Goal: Task Accomplishment & Management: Use online tool/utility

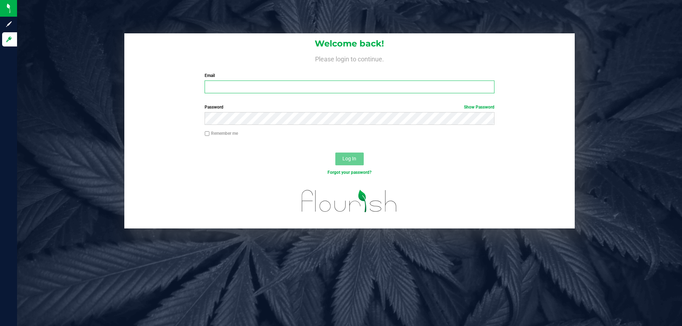
click at [219, 86] on input "Email" at bounding box center [350, 87] width 290 height 13
type input "[EMAIL_ADDRESS][DOMAIN_NAME]"
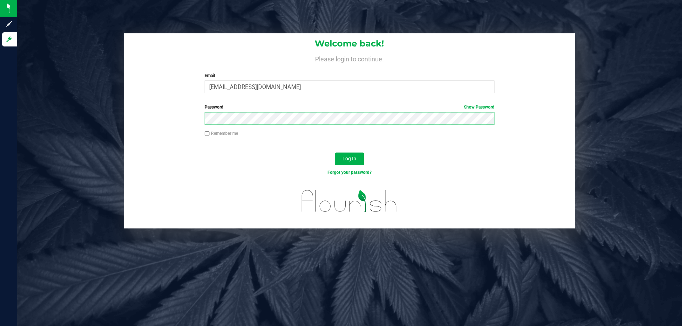
click at [335, 153] on button "Log In" at bounding box center [349, 159] width 28 height 13
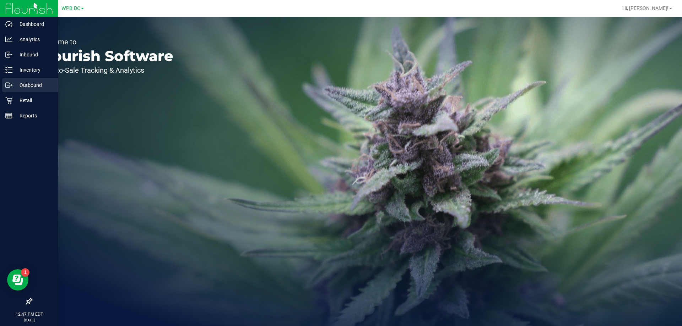
click at [19, 82] on p "Outbound" at bounding box center [33, 85] width 43 height 9
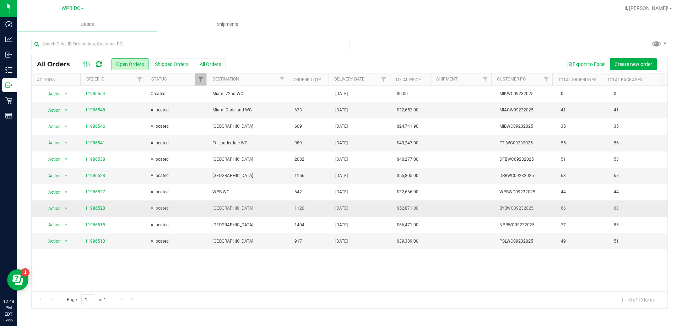
click at [216, 202] on td "[GEOGRAPHIC_DATA]" at bounding box center [249, 209] width 82 height 16
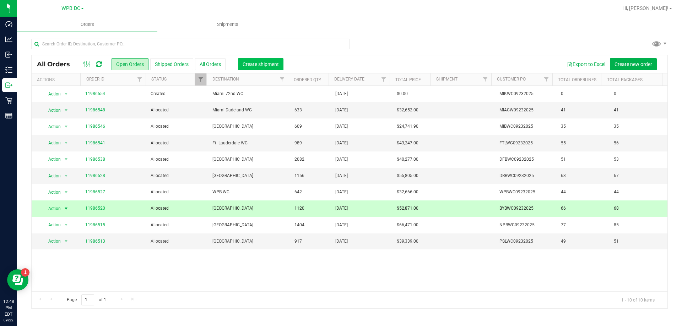
click at [257, 66] on span "Create shipment" at bounding box center [261, 64] width 36 height 6
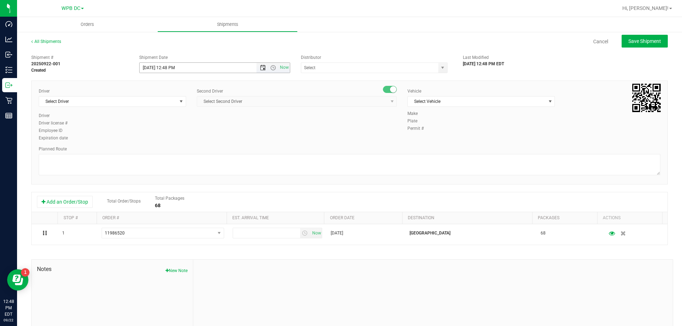
click at [260, 66] on span "Open the date view" at bounding box center [263, 68] width 6 height 6
click at [168, 137] on link "23" at bounding box center [165, 140] width 10 height 11
click at [273, 68] on span "Open the time view" at bounding box center [273, 68] width 6 height 6
click at [166, 93] on li "8:30 AM" at bounding box center [213, 92] width 148 height 9
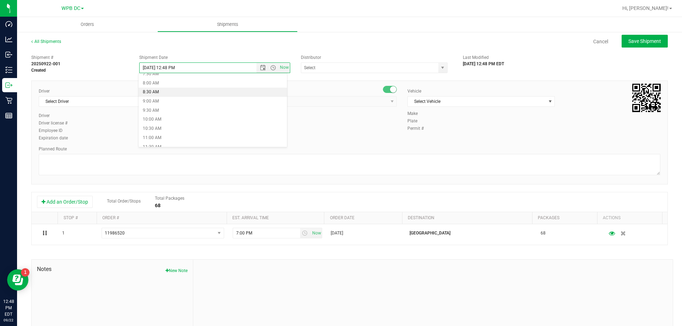
type input "[DATE] 8:30 AM"
click at [342, 70] on input "text" at bounding box center [367, 68] width 133 height 10
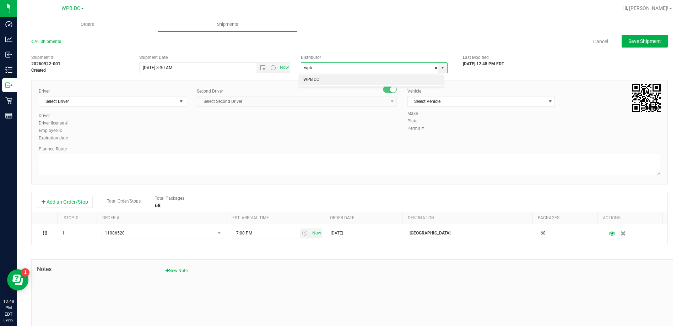
click at [339, 75] on li "WPB DC" at bounding box center [371, 80] width 145 height 11
type input "WPB DC"
click at [78, 101] on span "Select Driver" at bounding box center [108, 102] width 138 height 10
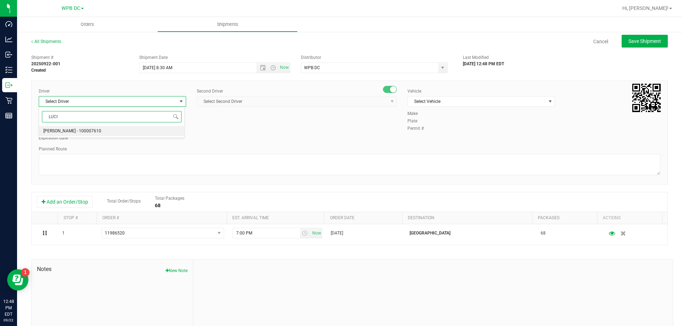
click at [80, 129] on span "[PERSON_NAME] - 100007610" at bounding box center [72, 131] width 58 height 9
type input "LUCI"
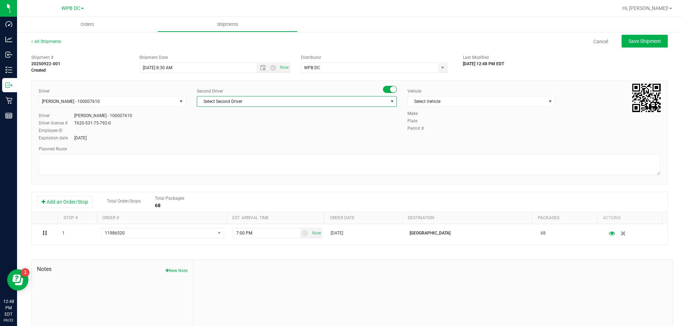
click at [309, 102] on span "Select Second Driver" at bounding box center [292, 102] width 190 height 10
type input "[PERSON_NAME]"
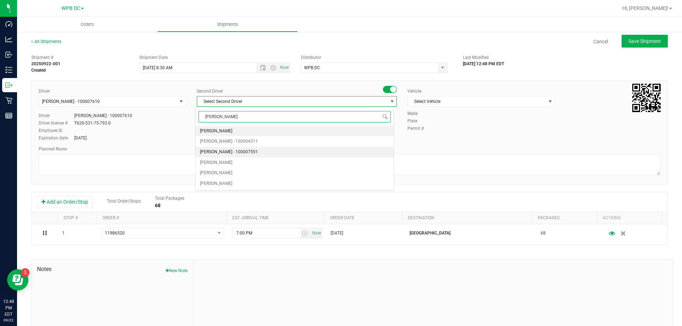
click at [205, 153] on span "[PERSON_NAME] - 100007551" at bounding box center [229, 152] width 58 height 9
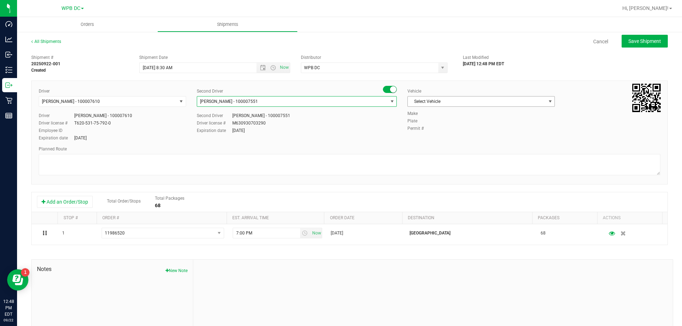
click at [433, 104] on span "Select Vehicle" at bounding box center [477, 102] width 138 height 10
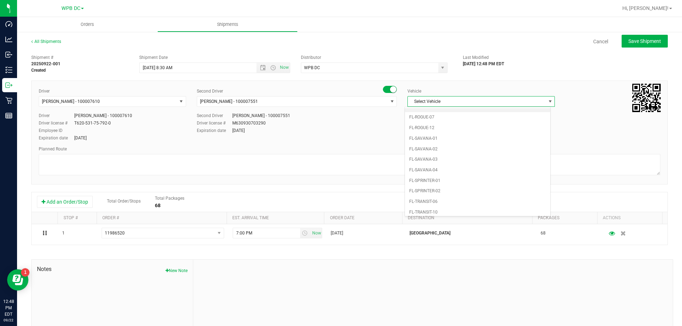
scroll to position [341, 0]
click at [428, 173] on li "FL-SPRINTER-01" at bounding box center [477, 174] width 145 height 11
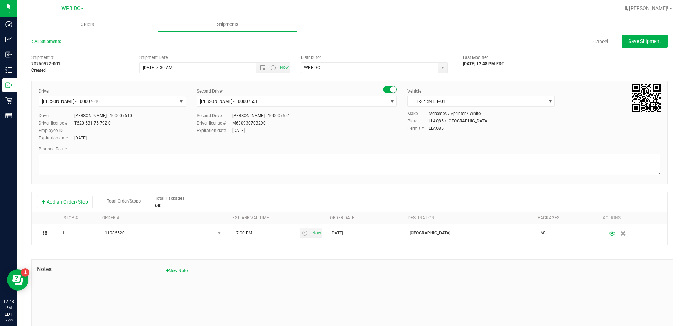
click at [197, 161] on textarea at bounding box center [350, 164] width 622 height 21
click at [43, 160] on textarea at bounding box center [350, 164] width 622 height 21
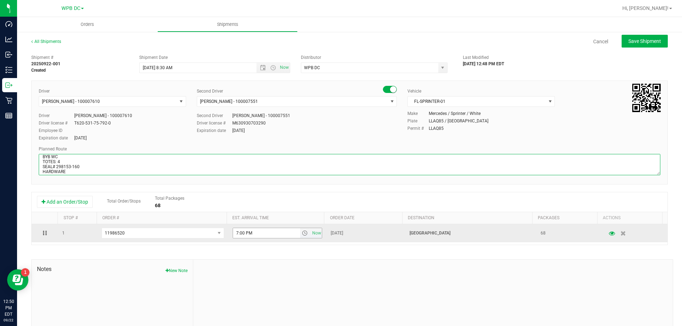
click at [302, 233] on span "select" at bounding box center [305, 234] width 6 height 6
type textarea "BYB WC TOTES: 4 SEAL# 298153-160 HARDWARE WPBDC > DRBWC > BYBWC > WPBWC > NPBWC…"
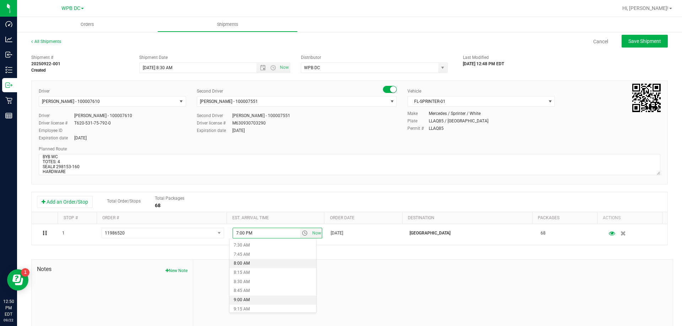
scroll to position [284, 0]
click at [249, 305] on li "9:30 AM" at bounding box center [272, 307] width 87 height 9
click at [628, 41] on span "Save Shipment" at bounding box center [644, 41] width 33 height 6
type input "[DATE] 12:30 PM"
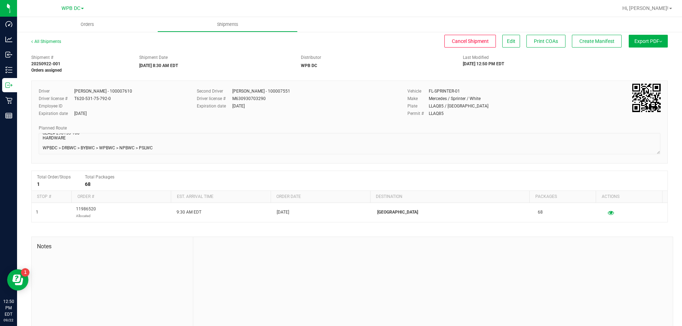
click at [634, 44] on button "Export PDF" at bounding box center [648, 41] width 39 height 13
click at [634, 56] on span "Manifest by Package ID" at bounding box center [637, 56] width 45 height 5
click at [579, 42] on span "Create Manifest" at bounding box center [596, 41] width 35 height 6
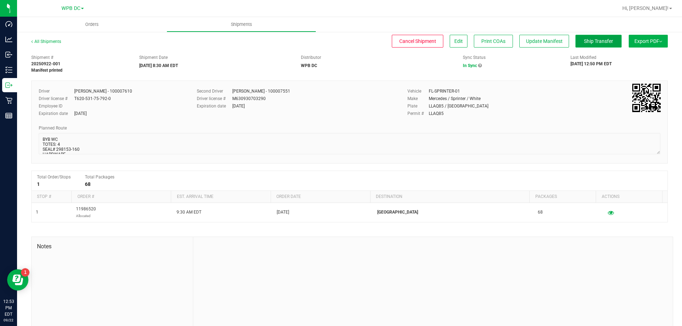
click at [576, 45] on button "Ship Transfer" at bounding box center [599, 41] width 46 height 13
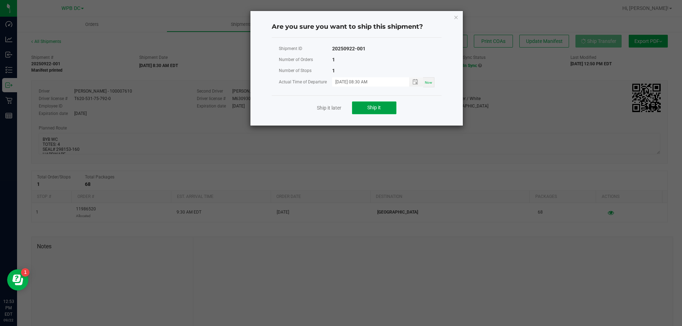
click at [372, 102] on button "Ship it" at bounding box center [374, 108] width 44 height 13
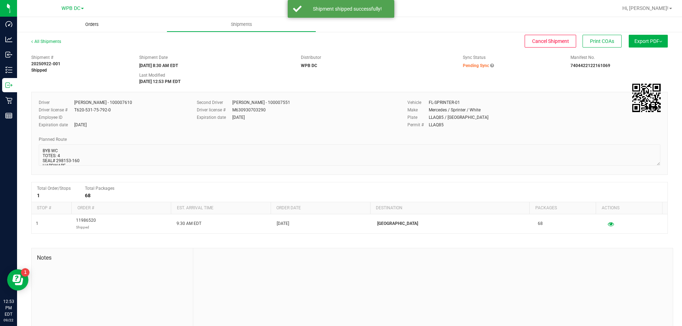
click at [94, 22] on span "Orders" at bounding box center [92, 24] width 33 height 6
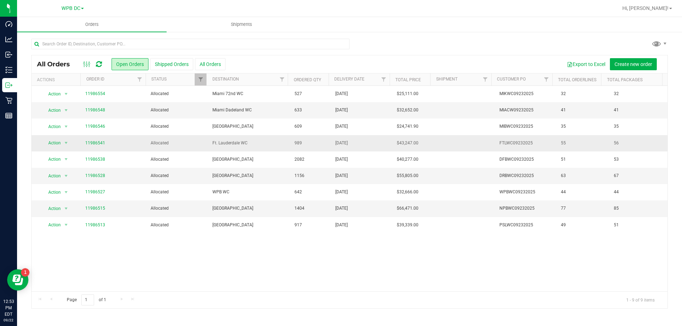
click at [252, 143] on span "Ft. Lauderdale WC" at bounding box center [249, 143] width 74 height 7
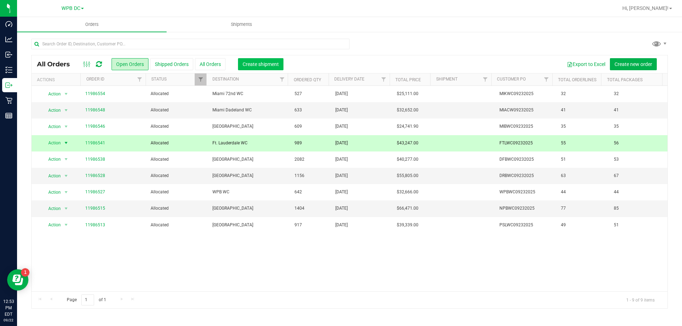
click at [257, 66] on span "Create shipment" at bounding box center [261, 64] width 36 height 6
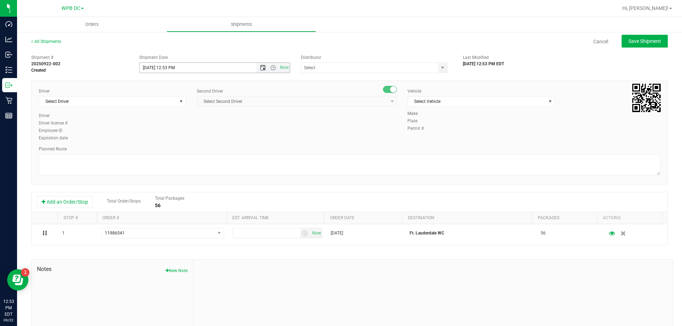
click at [260, 65] on span "Open the date view" at bounding box center [263, 68] width 6 height 6
click at [165, 137] on link "23" at bounding box center [165, 140] width 10 height 11
click at [271, 67] on span "Open the time view" at bounding box center [273, 68] width 6 height 6
click at [154, 128] on li "8:30 AM" at bounding box center [213, 127] width 148 height 9
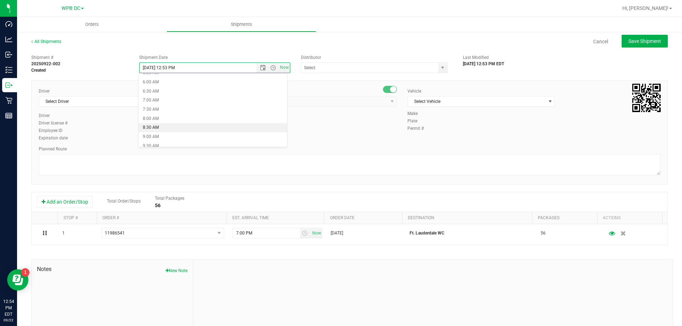
type input "[DATE] 8:30 AM"
click at [364, 70] on input "text" at bounding box center [367, 68] width 133 height 10
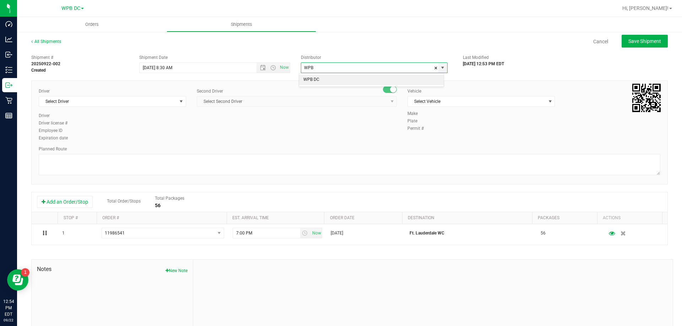
click at [318, 77] on li "WPB DC" at bounding box center [371, 80] width 145 height 11
type input "WPB DC"
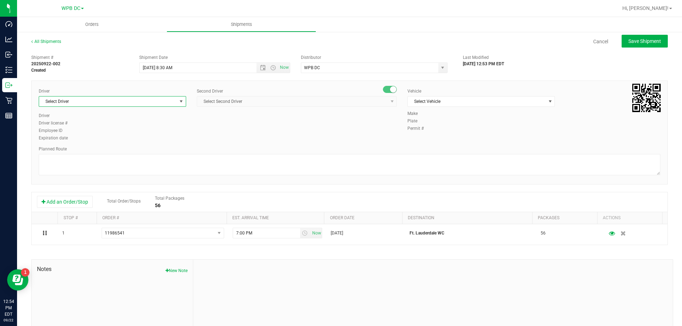
click at [108, 102] on span "Select Driver" at bounding box center [108, 102] width 138 height 10
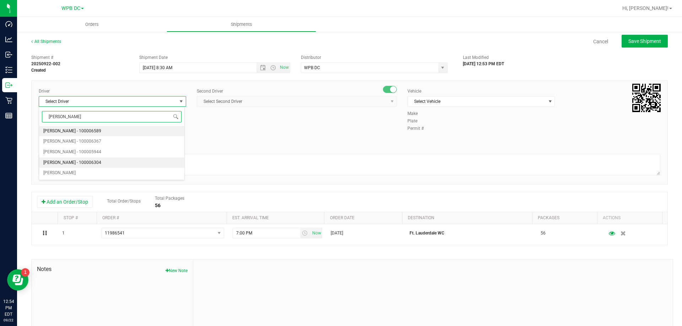
click at [74, 160] on span "[PERSON_NAME] - 100006304" at bounding box center [72, 162] width 58 height 9
type input "[PERSON_NAME]"
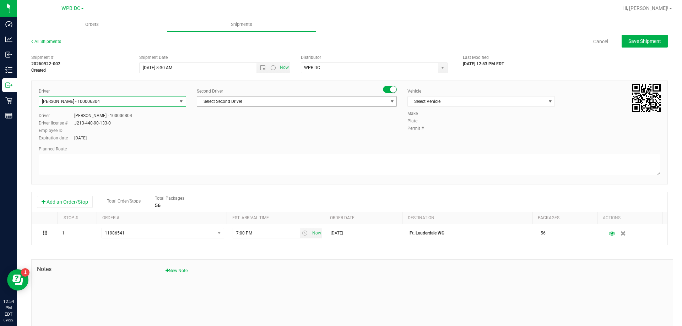
click at [225, 99] on span "Select Second Driver" at bounding box center [292, 102] width 190 height 10
type input "ABI"
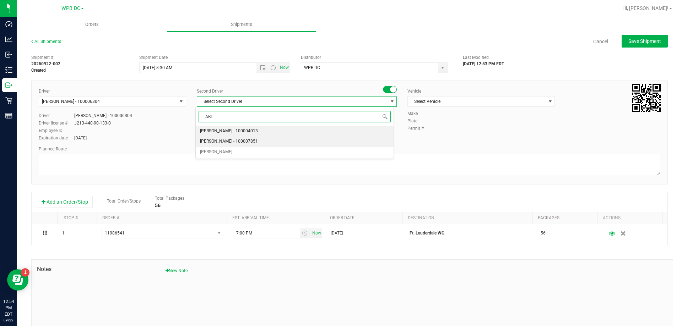
click at [216, 138] on span "[PERSON_NAME] - 100007851" at bounding box center [229, 141] width 58 height 9
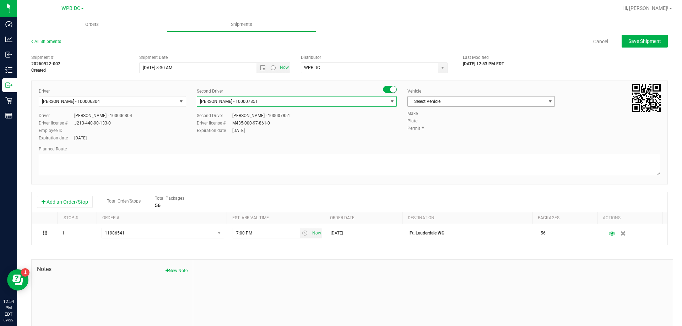
click at [477, 101] on span "Select Vehicle" at bounding box center [477, 102] width 138 height 10
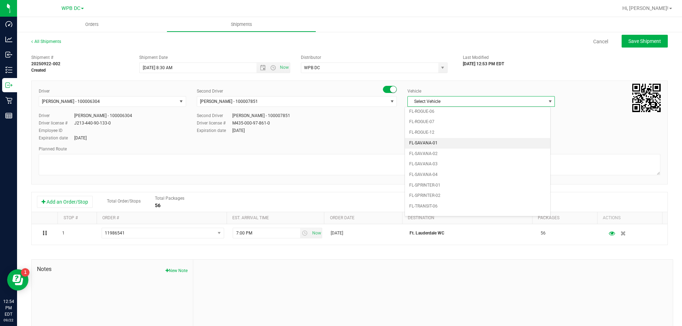
scroll to position [384, 0]
click at [438, 108] on div "Select Vehicle BT Vehicle FL-CHEROKEE-02 FL-E-450-01 [GEOGRAPHIC_DATA]-E-450-02…" at bounding box center [478, 162] width 146 height 110
click at [437, 109] on li "FL-SAVANA-03" at bounding box center [477, 110] width 145 height 11
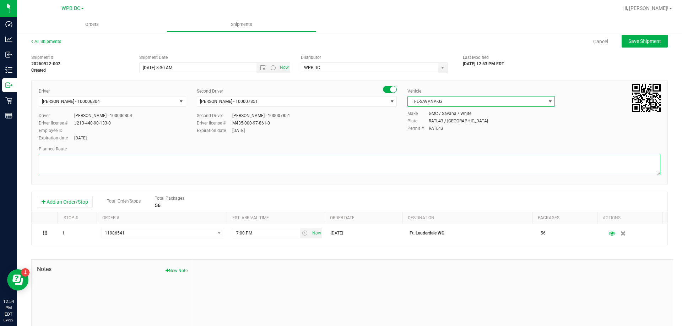
click at [232, 166] on textarea at bounding box center [350, 164] width 622 height 21
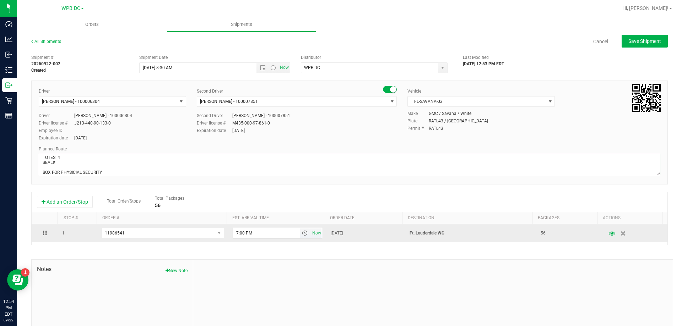
click at [302, 233] on span "select" at bounding box center [305, 234] width 6 height 6
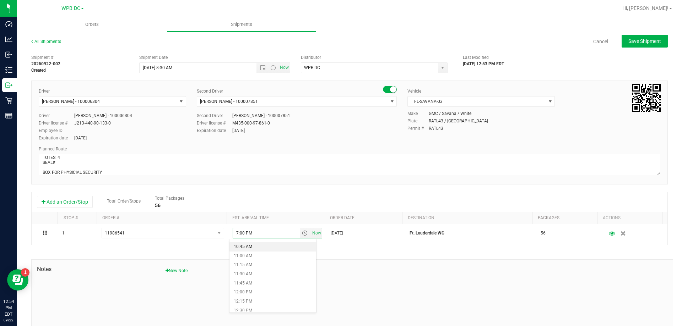
scroll to position [355, 0]
click at [247, 270] on li "10:30 AM" at bounding box center [272, 273] width 87 height 9
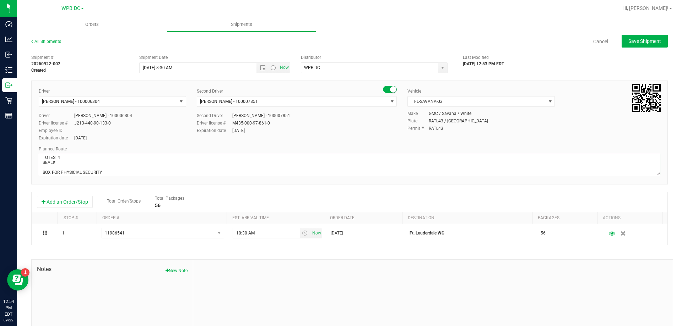
click at [62, 164] on textarea at bounding box center [350, 164] width 622 height 21
drag, startPoint x: 155, startPoint y: 174, endPoint x: 15, endPoint y: 164, distance: 141.0
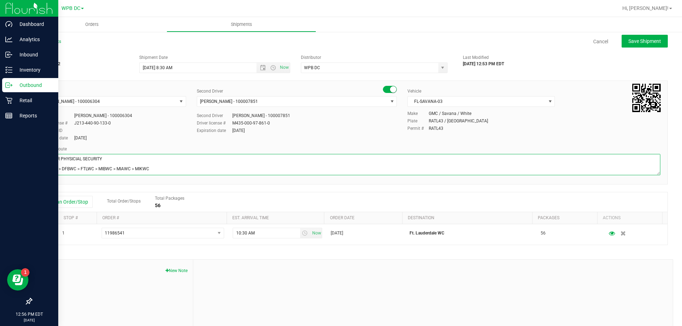
click at [29, 168] on div "All Shipments Cancel Save Shipment Shipment # 20250922-002 Created Shipment Dat…" at bounding box center [349, 196] width 665 height 331
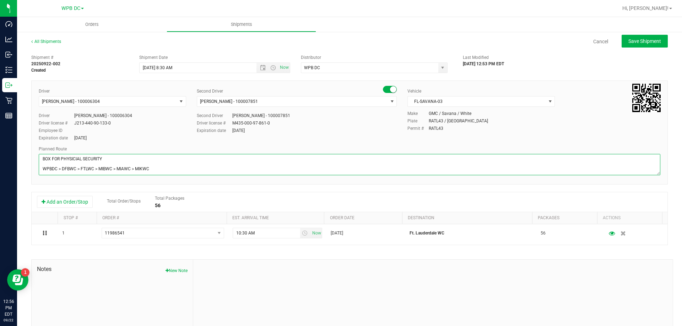
click at [157, 172] on textarea at bounding box center [350, 164] width 622 height 21
type textarea "FTL WC TOTES: 4 SEAL#298169-176 BOX FOR PHYSICIAL SECURITY WPBDC > DFBWC > FTLW…"
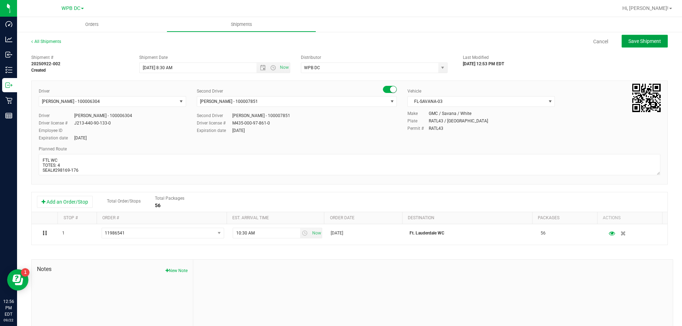
click at [628, 43] on span "Save Shipment" at bounding box center [644, 41] width 33 height 6
type input "[DATE] 12:30 PM"
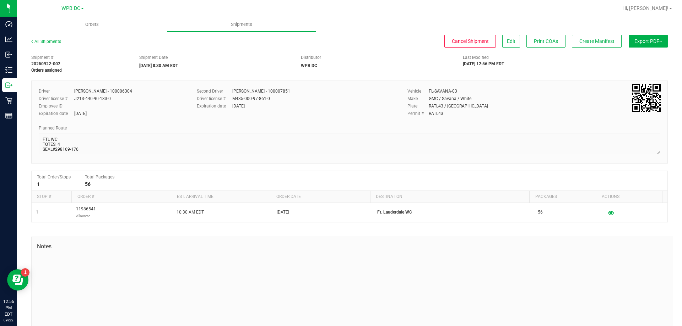
click at [630, 37] on button "Export PDF" at bounding box center [648, 41] width 39 height 13
click at [627, 55] on span "Manifest by Package ID" at bounding box center [637, 56] width 45 height 5
click at [580, 42] on span "Create Manifest" at bounding box center [596, 41] width 35 height 6
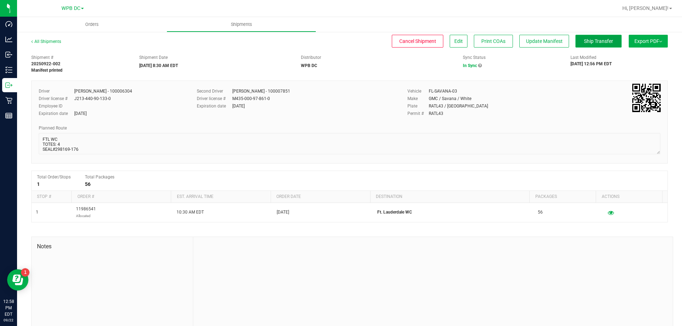
click at [601, 46] on button "Ship Transfer" at bounding box center [599, 41] width 46 height 13
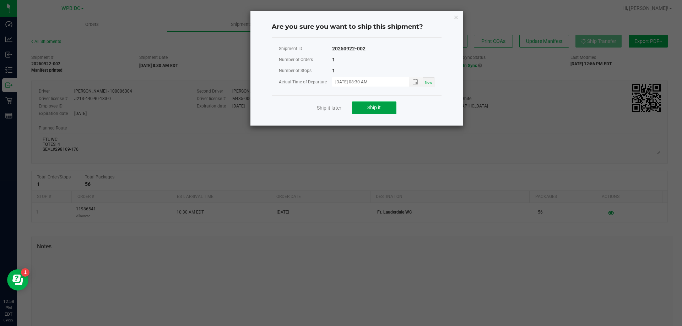
click at [377, 112] on button "Ship it" at bounding box center [374, 108] width 44 height 13
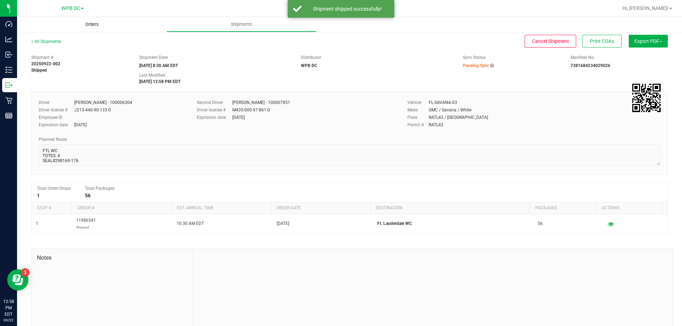
click at [89, 27] on span "Orders" at bounding box center [92, 24] width 33 height 6
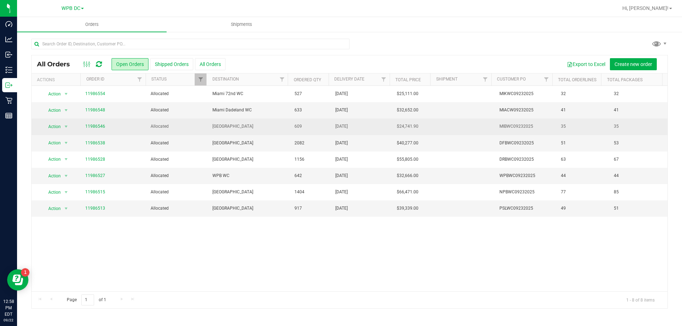
click at [275, 130] on span "[GEOGRAPHIC_DATA]" at bounding box center [249, 126] width 74 height 7
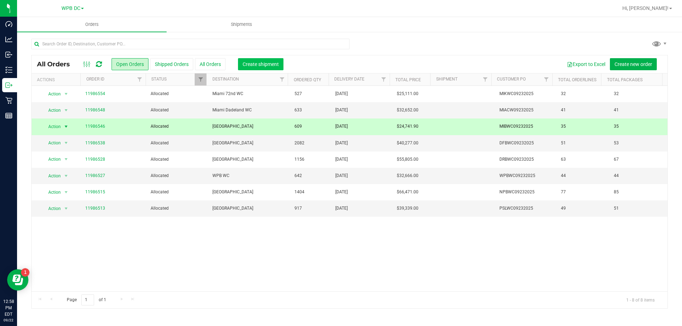
click at [244, 68] on button "Create shipment" at bounding box center [260, 64] width 45 height 12
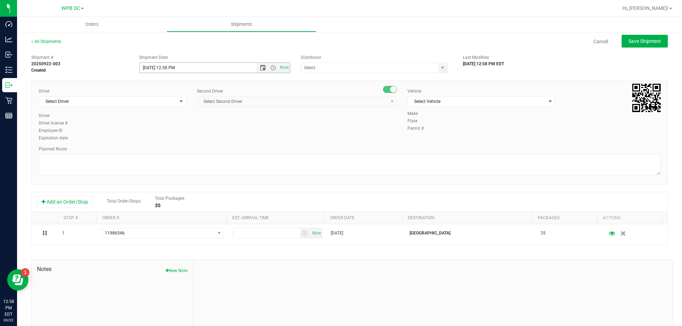
click at [260, 69] on span "Open the date view" at bounding box center [263, 68] width 6 height 6
click at [166, 140] on link "23" at bounding box center [165, 140] width 10 height 11
click at [271, 69] on span "Open the time view" at bounding box center [273, 68] width 6 height 6
click at [159, 122] on li "8:00 AM" at bounding box center [213, 118] width 148 height 9
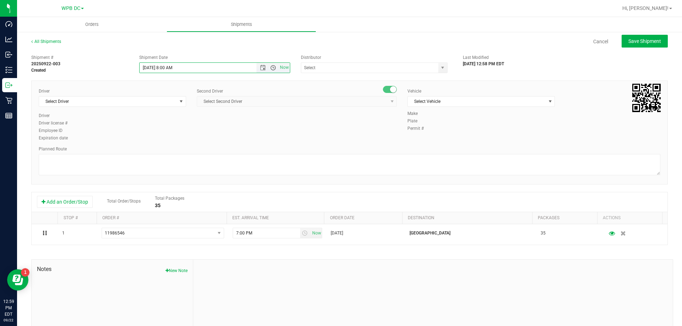
click at [267, 69] on span "Open the time view" at bounding box center [273, 68] width 12 height 6
click at [176, 124] on li "8:30 AM" at bounding box center [213, 127] width 148 height 9
type input "[DATE] 8:30 AM"
click at [320, 68] on input "text" at bounding box center [367, 68] width 133 height 10
click at [314, 79] on li "WPB DC" at bounding box center [371, 80] width 145 height 11
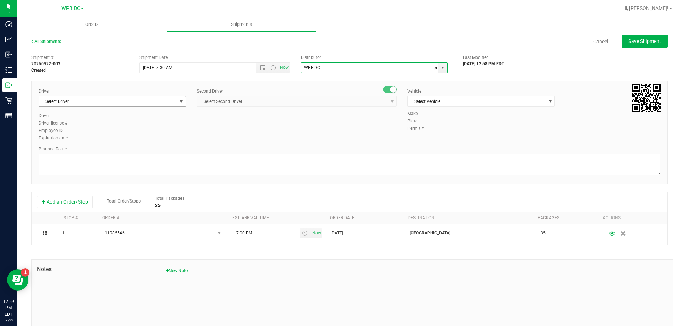
type input "WPB DC"
click at [79, 100] on span "Select Driver" at bounding box center [108, 102] width 138 height 10
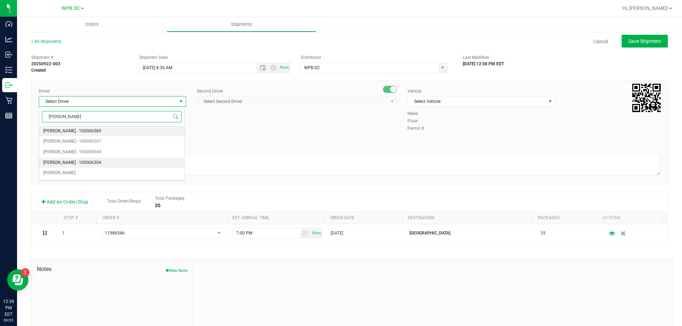
click at [61, 158] on span "[PERSON_NAME] - 100006304" at bounding box center [72, 162] width 58 height 9
type input "[PERSON_NAME]"
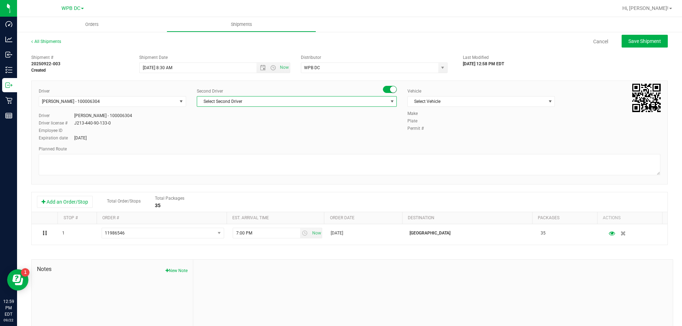
click at [256, 98] on span "Select Second Driver" at bounding box center [292, 102] width 190 height 10
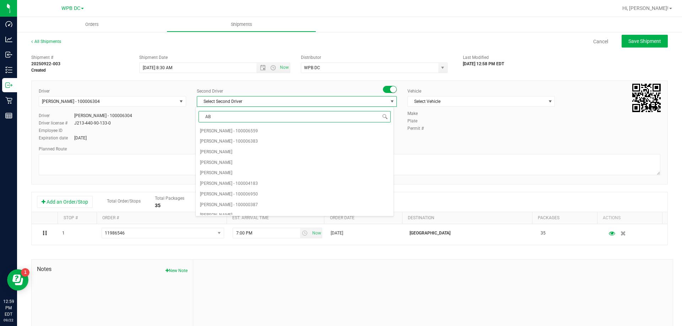
type input "ABI"
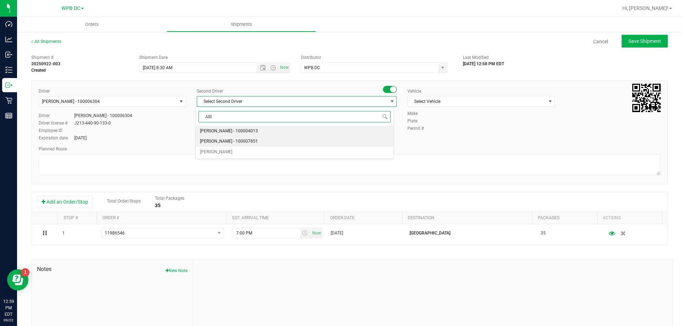
click at [233, 142] on span "[PERSON_NAME] - 100007851" at bounding box center [229, 141] width 58 height 9
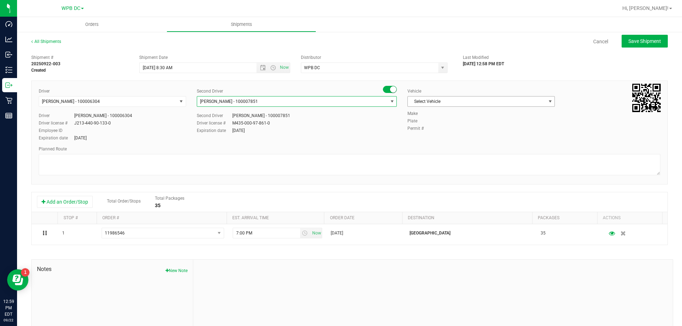
click at [449, 102] on span "Select Vehicle" at bounding box center [477, 102] width 138 height 10
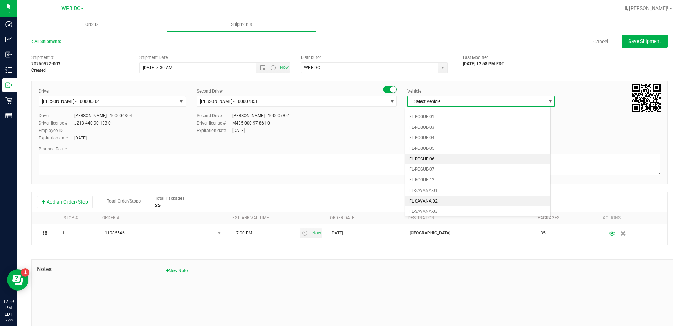
scroll to position [298, 0]
click at [433, 198] on li "FL-SAVANA-03" at bounding box center [477, 195] width 145 height 11
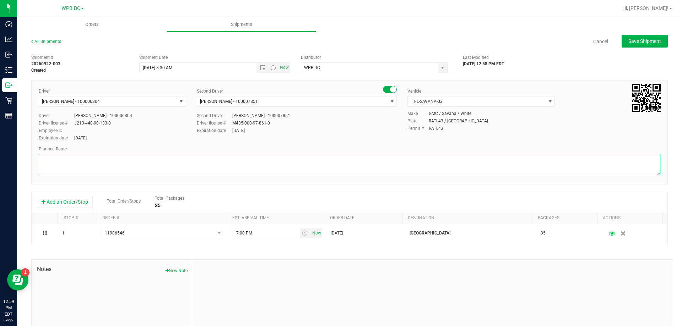
click at [349, 168] on textarea at bounding box center [350, 164] width 622 height 21
paste textarea "WPBDC > DFBWC > FTLWC > MIBWC > MIAWC > MIKWC"
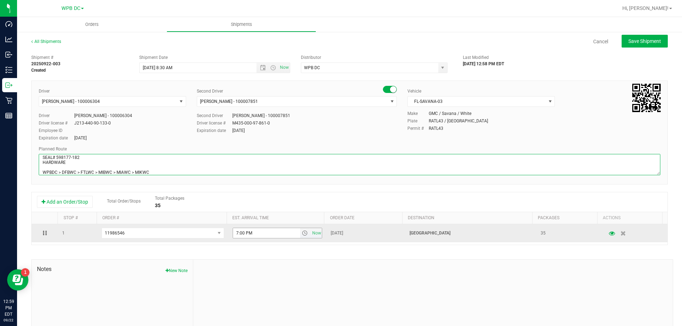
click at [300, 232] on span "select" at bounding box center [305, 233] width 10 height 10
type textarea "MIB WC TOTES: 3 SEAL# 598177-182 HARDWARE WPBDC > DFBWC > FTLWC > MIBWC > MIAWC…"
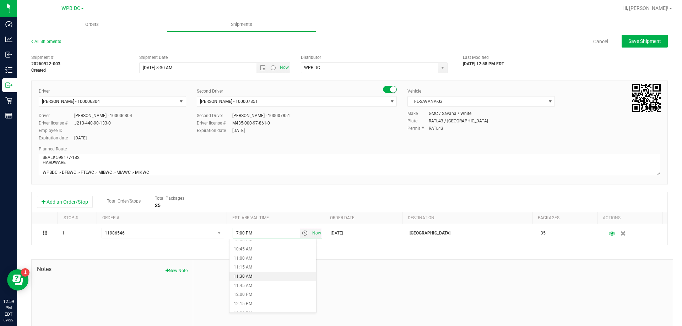
scroll to position [391, 0]
click at [282, 275] on li "11:30 AM" at bounding box center [272, 274] width 87 height 9
click at [291, 269] on div at bounding box center [433, 307] width 480 height 95
click at [624, 45] on button "Save Shipment" at bounding box center [645, 41] width 46 height 13
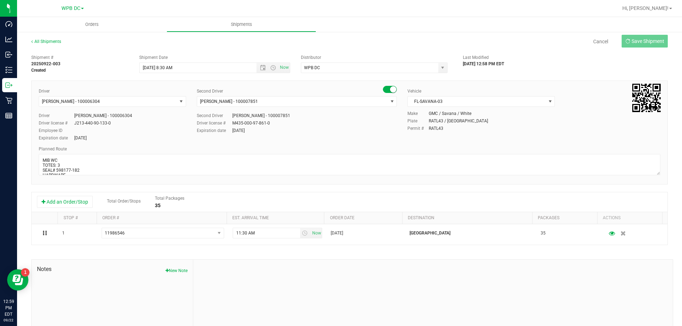
type input "[DATE] 12:30 PM"
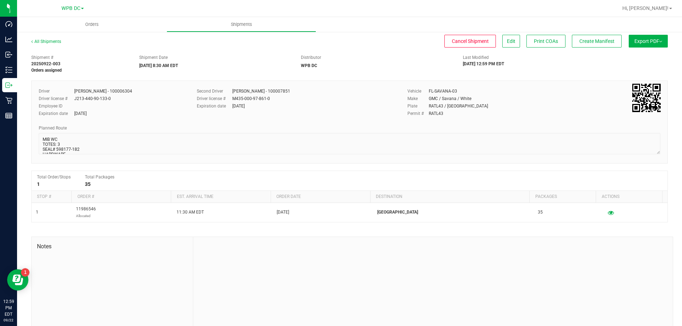
click at [634, 47] on button "Export PDF" at bounding box center [648, 41] width 39 height 13
click at [628, 54] on li "Manifest by Package ID" at bounding box center [646, 57] width 72 height 11
click at [579, 42] on span "Create Manifest" at bounding box center [596, 41] width 35 height 6
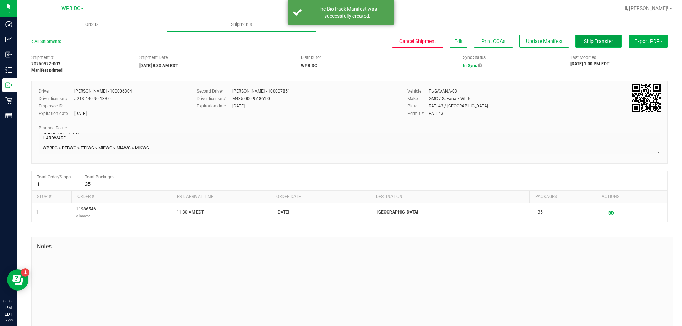
click at [584, 38] on button "Ship Transfer" at bounding box center [599, 41] width 46 height 13
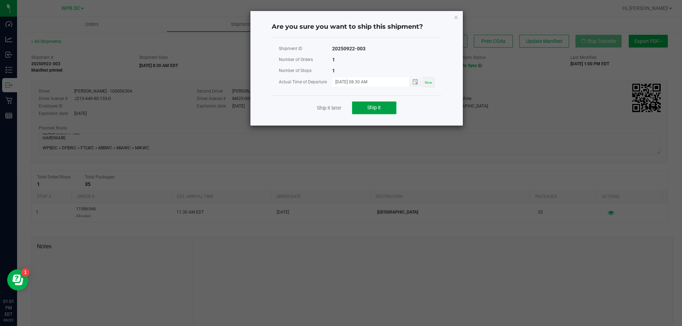
click at [367, 109] on button "Ship it" at bounding box center [374, 108] width 44 height 13
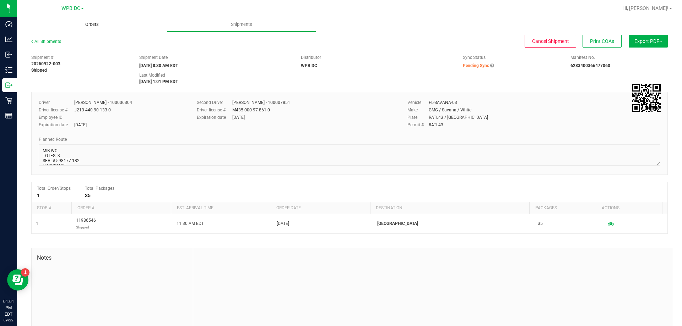
click at [90, 23] on span "Orders" at bounding box center [92, 24] width 33 height 6
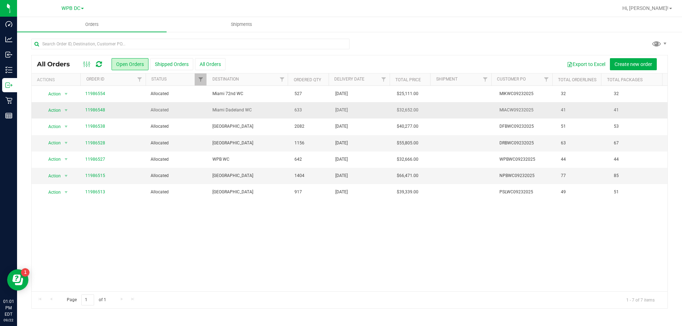
click at [258, 109] on span "Miami Dadeland WC" at bounding box center [249, 110] width 74 height 7
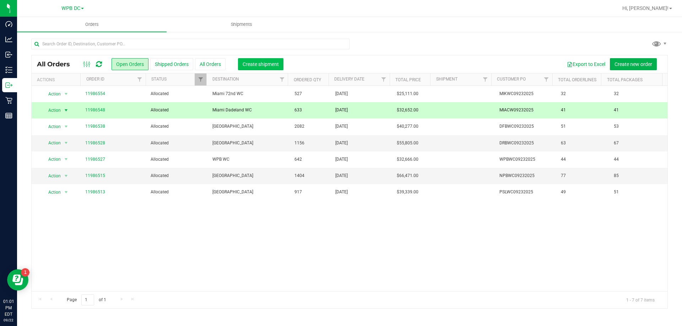
click at [274, 64] on span "Create shipment" at bounding box center [261, 64] width 36 height 6
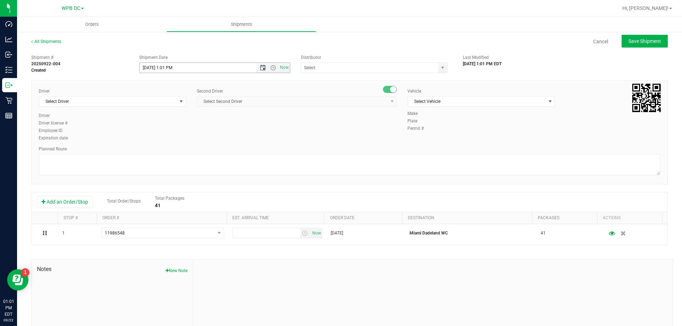
click at [260, 67] on span "Open the date view" at bounding box center [263, 68] width 6 height 6
click at [168, 138] on link "23" at bounding box center [165, 140] width 10 height 11
click at [270, 69] on span "Open the time view" at bounding box center [273, 68] width 6 height 6
click at [169, 124] on li "8:30 AM" at bounding box center [213, 127] width 148 height 9
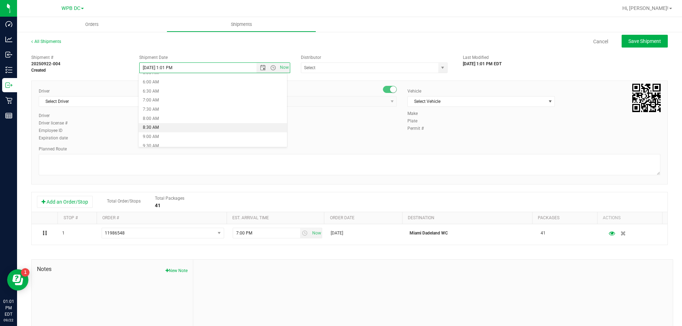
type input "[DATE] 8:30 AM"
click at [328, 67] on input "text" at bounding box center [367, 68] width 133 height 10
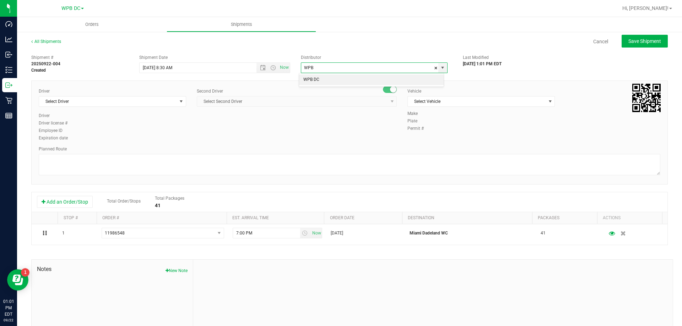
click at [324, 79] on li "WPB DC" at bounding box center [371, 80] width 145 height 11
type input "WPB DC"
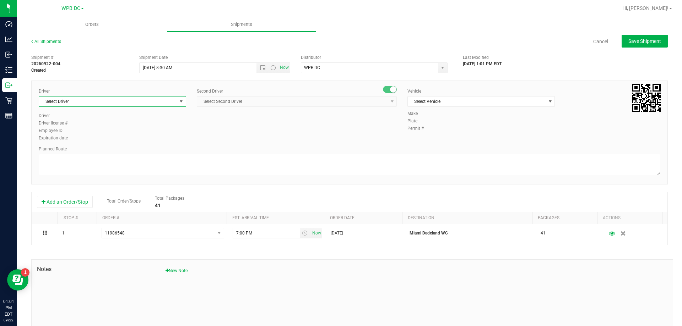
click at [133, 105] on span "Select Driver" at bounding box center [108, 102] width 138 height 10
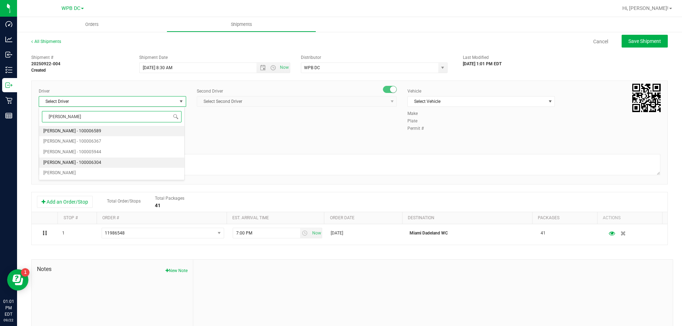
click at [53, 165] on span "[PERSON_NAME] - 100006304" at bounding box center [72, 162] width 58 height 9
type input "[PERSON_NAME]"
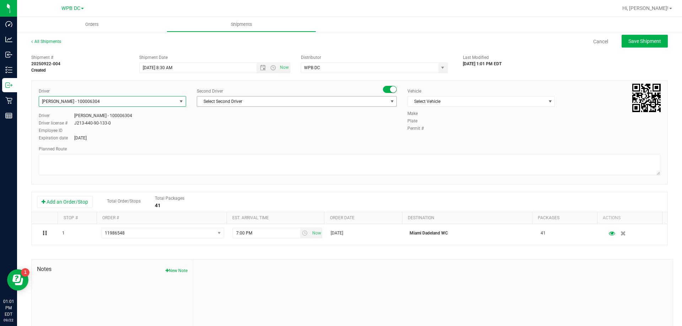
click at [276, 102] on span "Select Second Driver" at bounding box center [292, 102] width 190 height 10
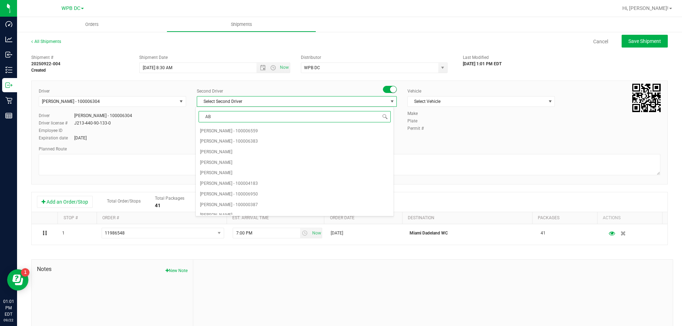
type input "ABI"
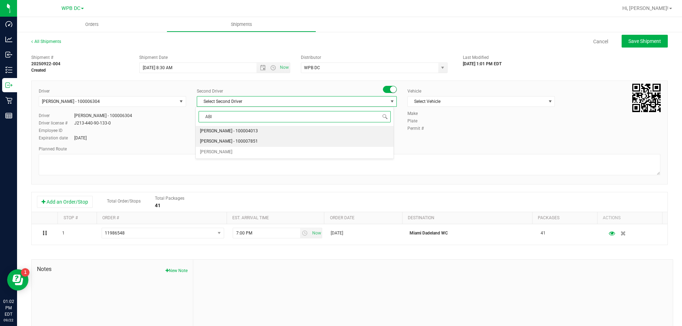
click at [233, 146] on span "[PERSON_NAME] - 100007851" at bounding box center [229, 141] width 58 height 9
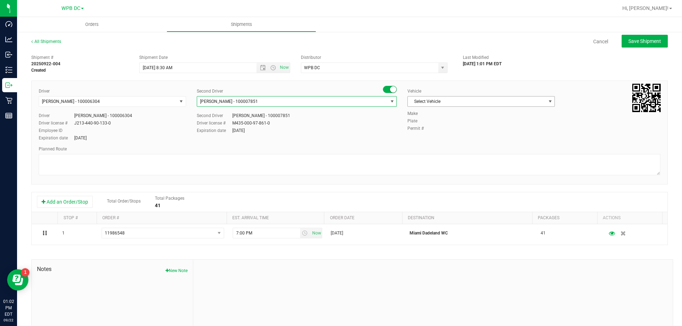
click at [495, 102] on span "Select Vehicle" at bounding box center [477, 102] width 138 height 10
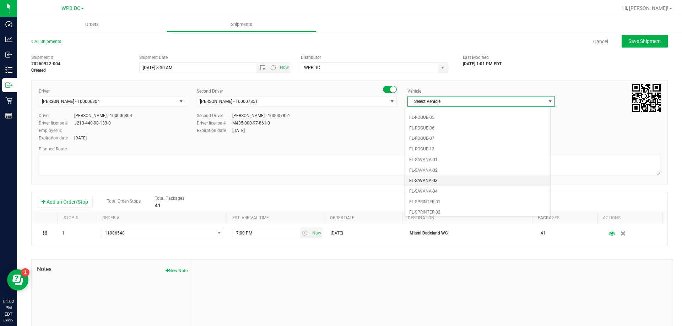
click at [434, 182] on li "FL-SAVANA-03" at bounding box center [477, 181] width 145 height 11
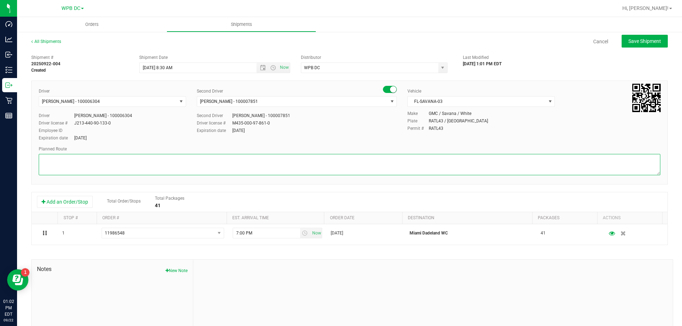
click at [354, 162] on textarea at bounding box center [350, 164] width 622 height 21
paste textarea "WPBDC > DFBWC > FTLWC > MIBWC > MIAWC > MIKWC"
type textarea "MIA WC TOTES: 2 SEAL# 298187-190 WPBDC > DFBWC > FTLWC > MIBWC > MIAWC > MIKWC"
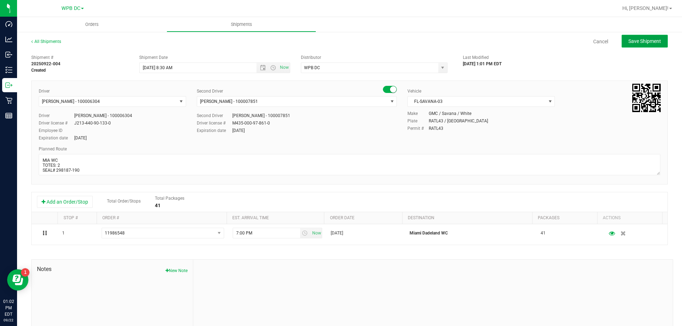
click at [632, 42] on span "Save Shipment" at bounding box center [644, 41] width 33 height 6
type input "[DATE] 12:30 PM"
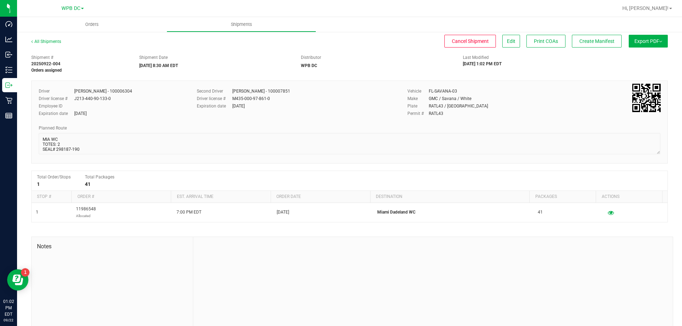
click at [644, 44] on button "Export PDF" at bounding box center [648, 41] width 39 height 13
click at [634, 58] on span "Manifest by Package ID" at bounding box center [637, 56] width 45 height 5
click at [85, 25] on span "Orders" at bounding box center [92, 24] width 33 height 6
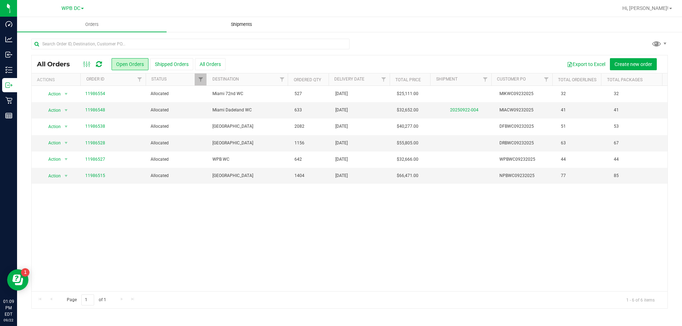
click at [233, 26] on span "Shipments" at bounding box center [241, 24] width 40 height 6
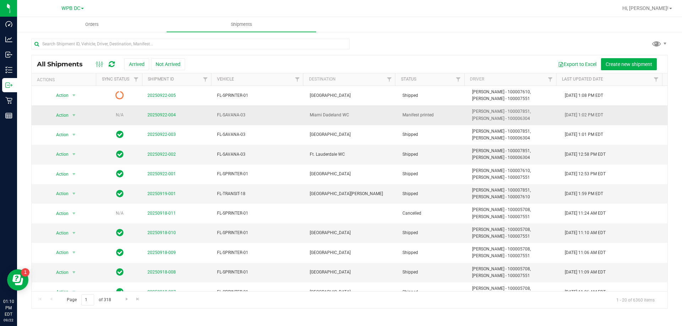
click at [159, 112] on td "20250922-004" at bounding box center [178, 116] width 70 height 20
click at [159, 113] on link "20250922-004" at bounding box center [161, 115] width 28 height 5
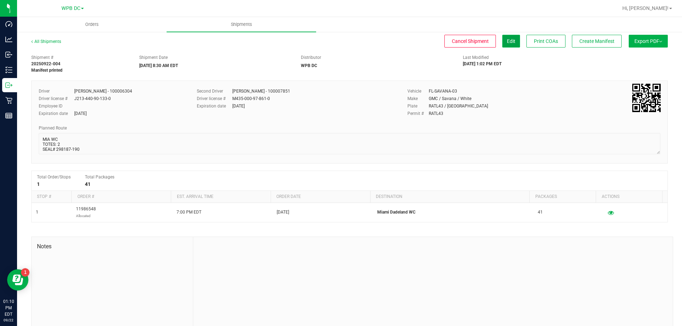
click at [509, 43] on button "Edit" at bounding box center [511, 41] width 18 height 13
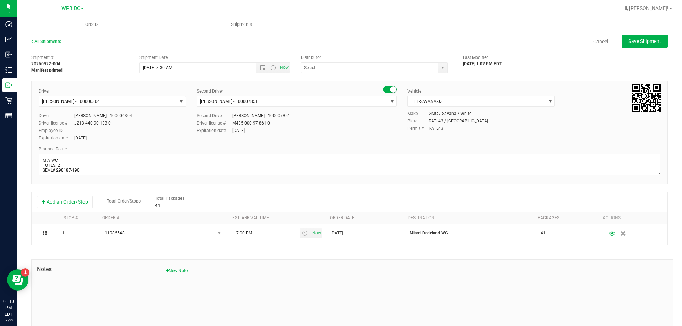
type input "WPB DC"
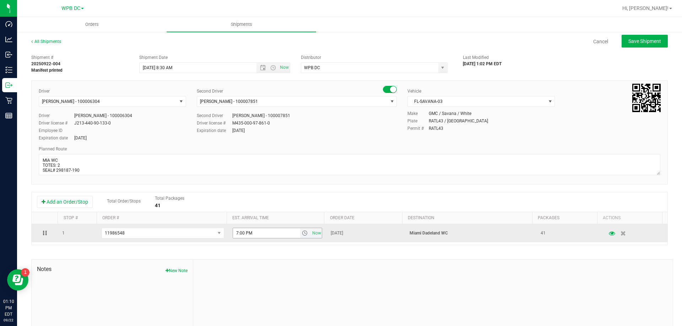
click at [302, 232] on span "select" at bounding box center [305, 234] width 6 height 6
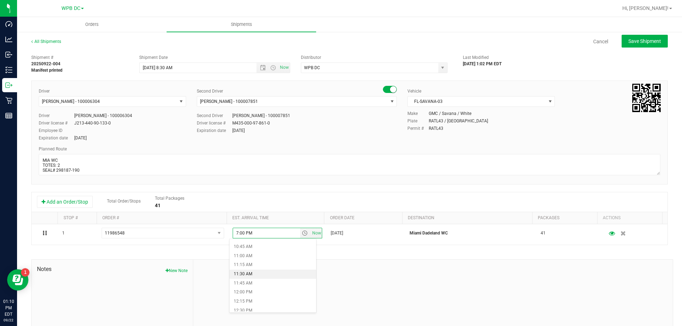
scroll to position [426, 0]
click at [256, 259] on li "12:00 PM" at bounding box center [272, 257] width 87 height 9
type input "12:00 PM"
click at [267, 256] on div "Shipment # 20250922-004 Manifest printed Shipment Date [DATE] 8:30 AM Now Distr…" at bounding box center [349, 203] width 637 height 304
click at [628, 39] on span "Save Shipment" at bounding box center [644, 41] width 33 height 6
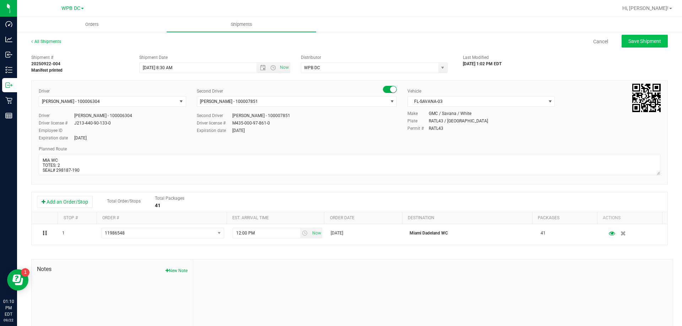
type input "[DATE] 12:30 PM"
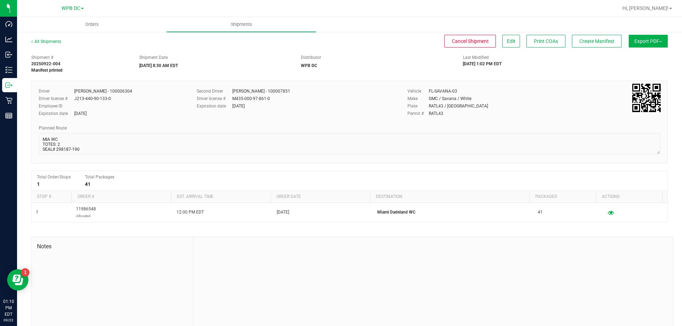
click at [640, 46] on button "Export PDF" at bounding box center [648, 41] width 39 height 13
click at [640, 54] on span "Manifest by Package ID" at bounding box center [637, 56] width 45 height 5
click at [587, 48] on div "All Shipments Cancel Shipment Edit Print COAs Create Manifest Export PDF Manife…" at bounding box center [349, 44] width 637 height 13
click at [586, 44] on button "Create Manifest" at bounding box center [597, 41] width 50 height 13
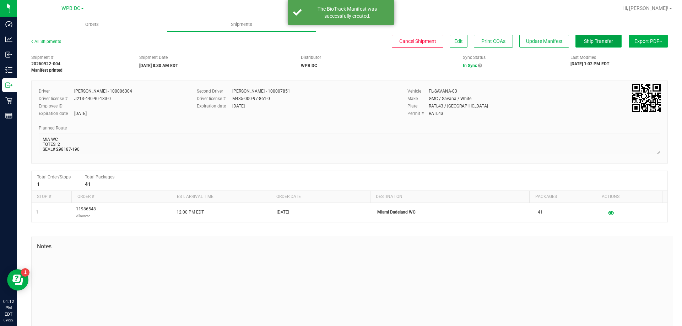
click at [584, 39] on span "Ship Transfer" at bounding box center [598, 41] width 29 height 6
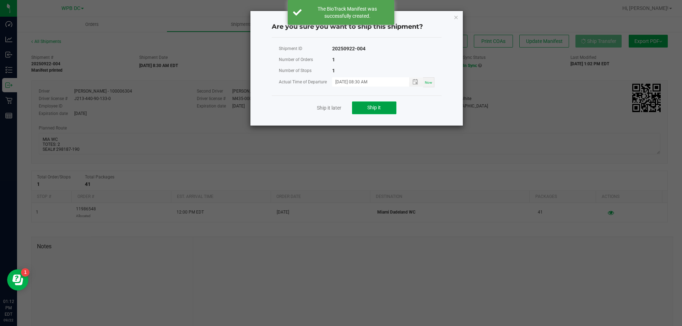
click at [390, 108] on button "Ship it" at bounding box center [374, 108] width 44 height 13
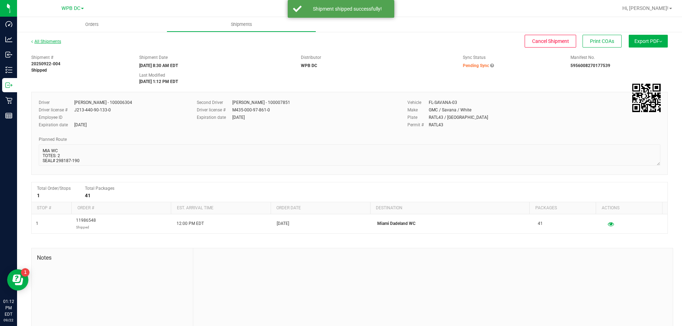
click at [53, 41] on link "All Shipments" at bounding box center [46, 41] width 30 height 5
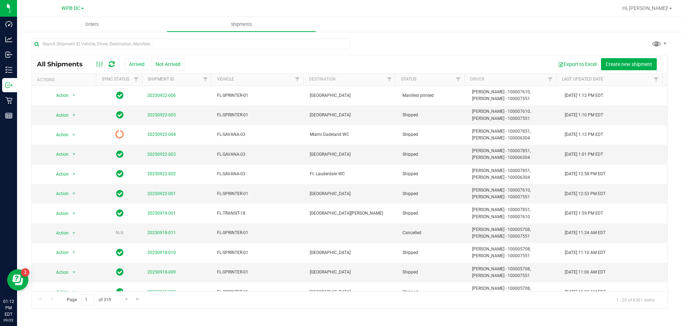
click at [110, 64] on icon at bounding box center [112, 64] width 6 height 7
click at [94, 23] on span "Orders" at bounding box center [92, 24] width 33 height 6
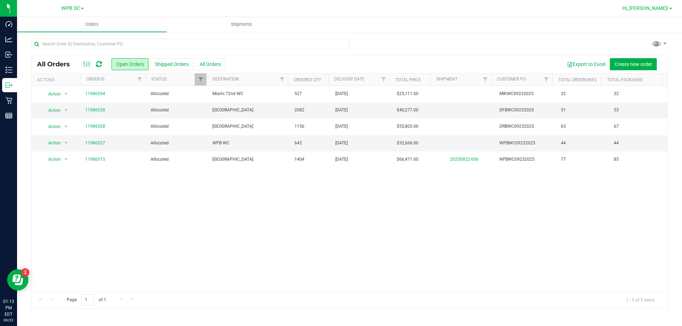
click at [670, 10] on link "Hi, [PERSON_NAME]!" at bounding box center [647, 8] width 55 height 7
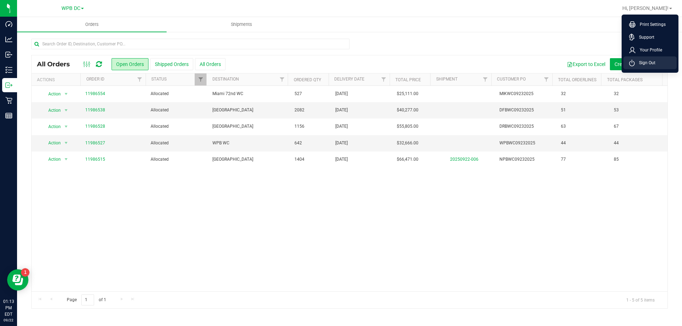
click at [646, 59] on span "Sign Out" at bounding box center [645, 62] width 21 height 7
